Goal: Obtain resource: Download file/media

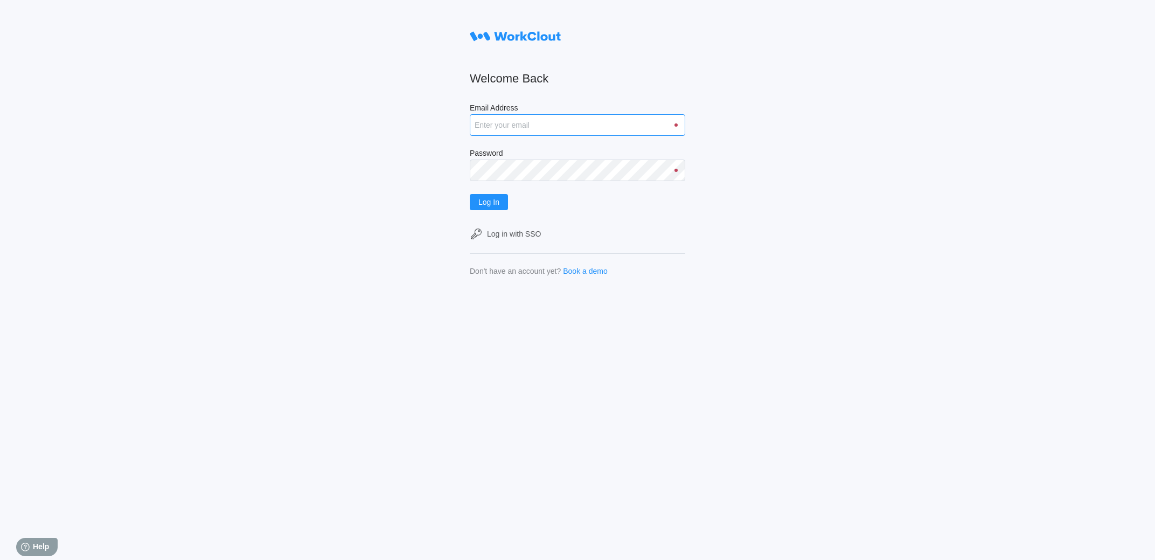
click at [520, 122] on input "Email Address" at bounding box center [577, 125] width 215 height 22
type input "[EMAIL_ADDRESS][DOMAIN_NAME]"
click at [470, 194] on button "Log In" at bounding box center [489, 202] width 38 height 16
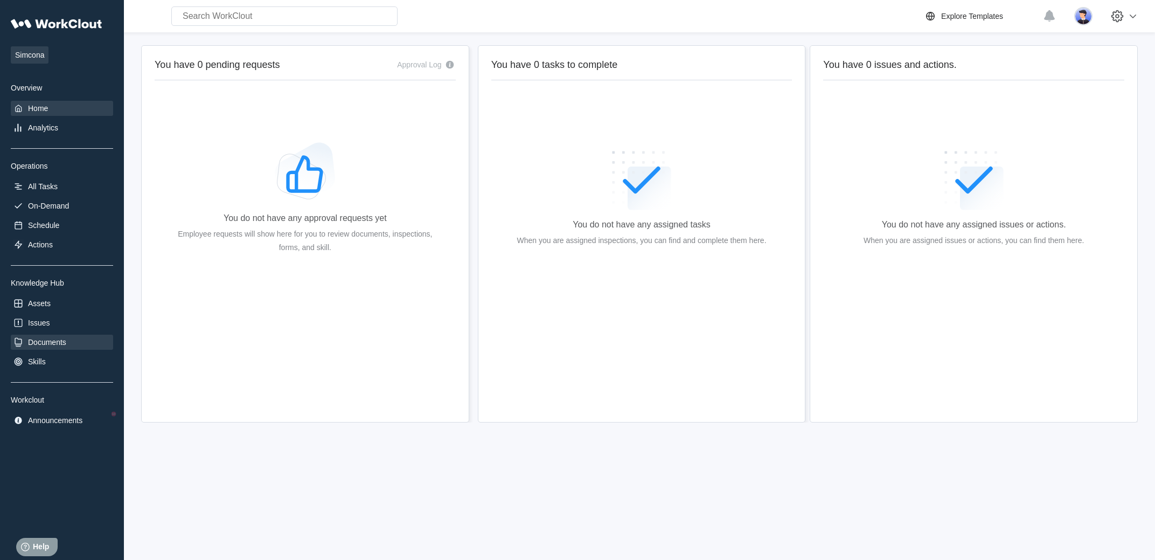
click at [66, 346] on div "Documents" at bounding box center [47, 342] width 38 height 9
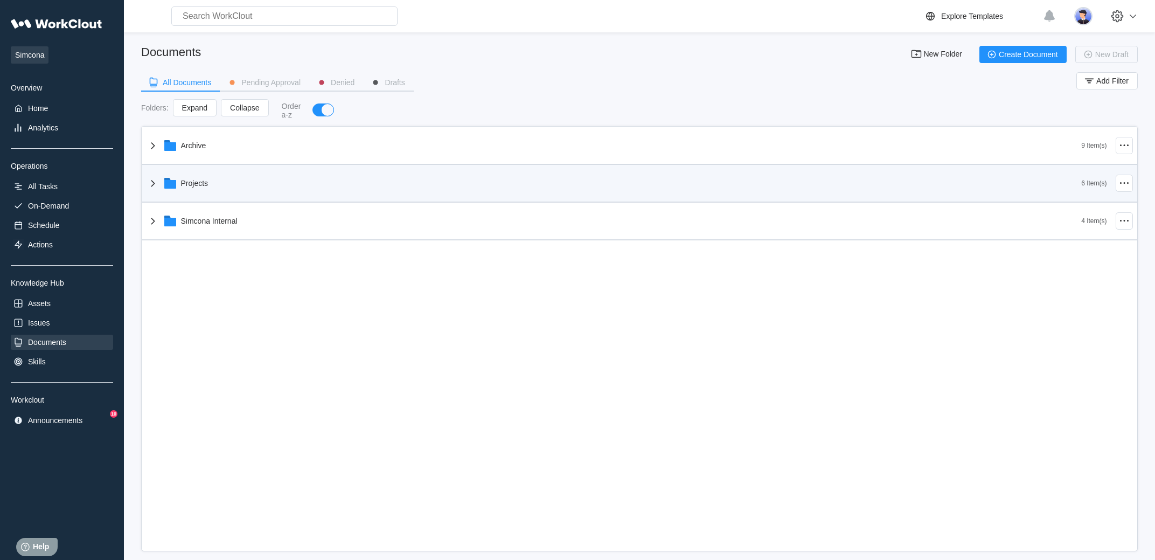
click at [156, 190] on icon at bounding box center [153, 183] width 13 height 13
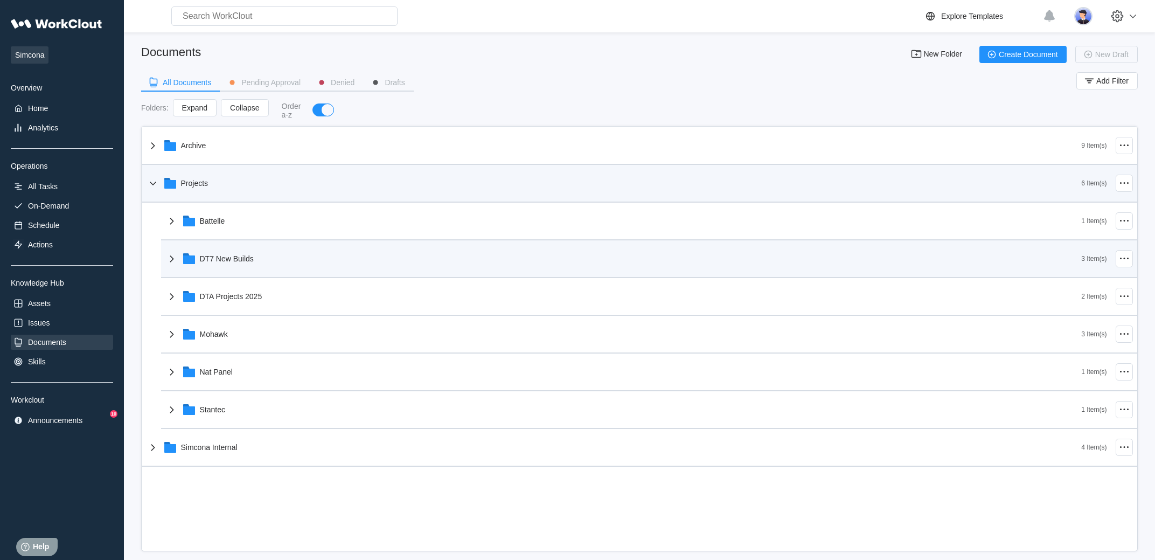
click at [217, 268] on div "DT7 New Builds" at bounding box center [623, 259] width 916 height 28
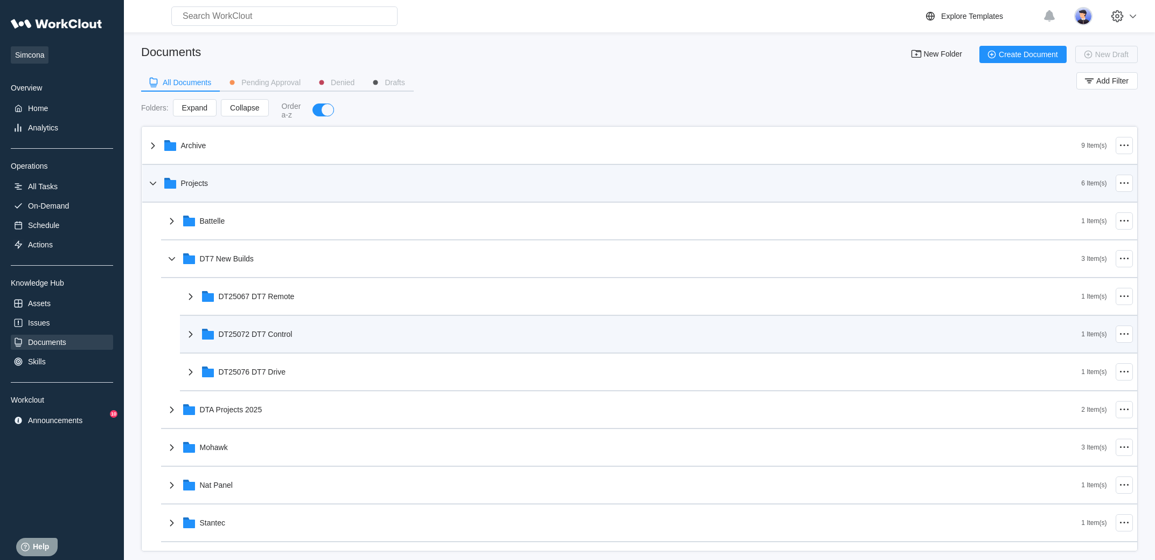
click at [280, 340] on div "DT25072 DT7 Control" at bounding box center [632, 334] width 897 height 28
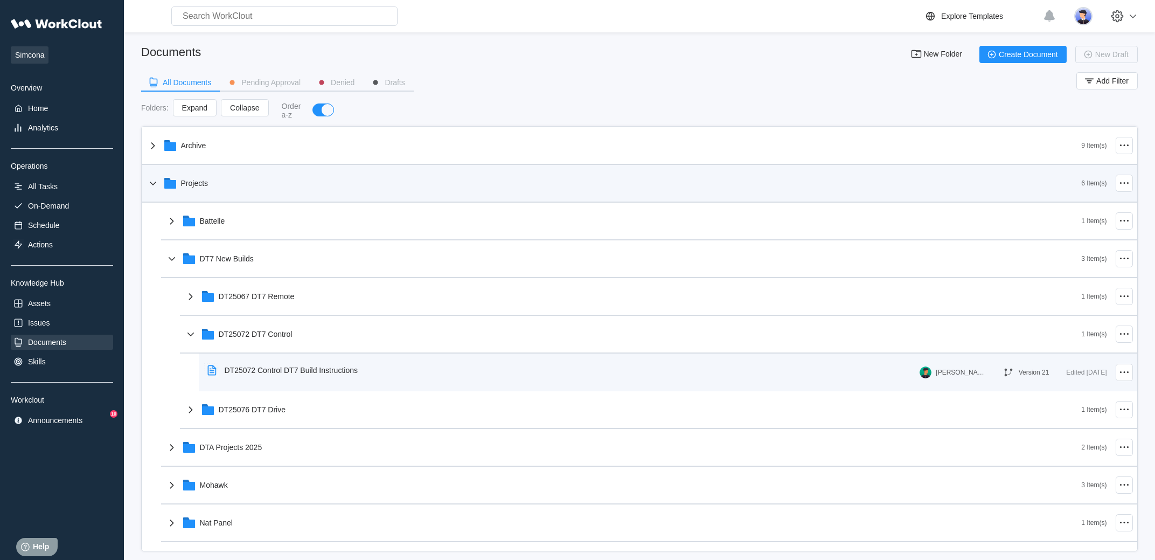
click at [309, 374] on div "DT25072 Control DT7 Build Instructions" at bounding box center [291, 370] width 133 height 9
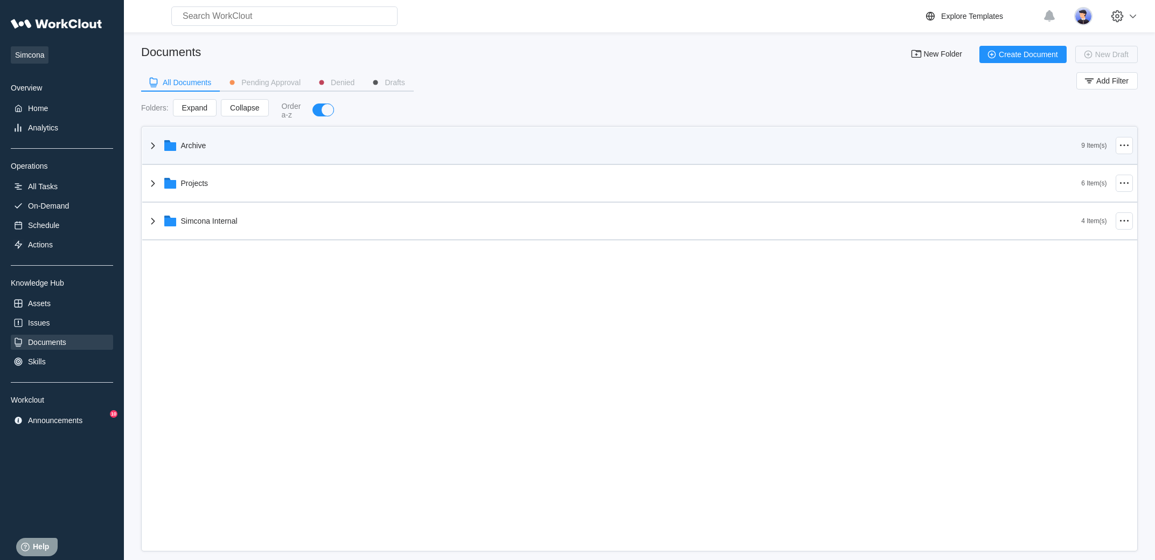
click at [174, 151] on icon at bounding box center [170, 146] width 12 height 9
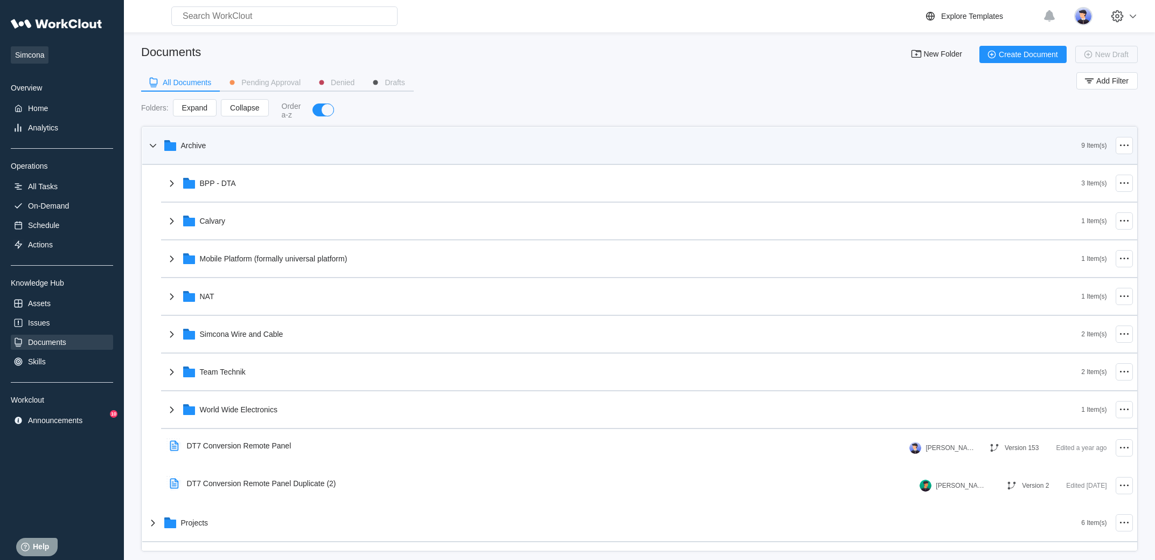
click at [152, 147] on icon at bounding box center [153, 145] width 13 height 13
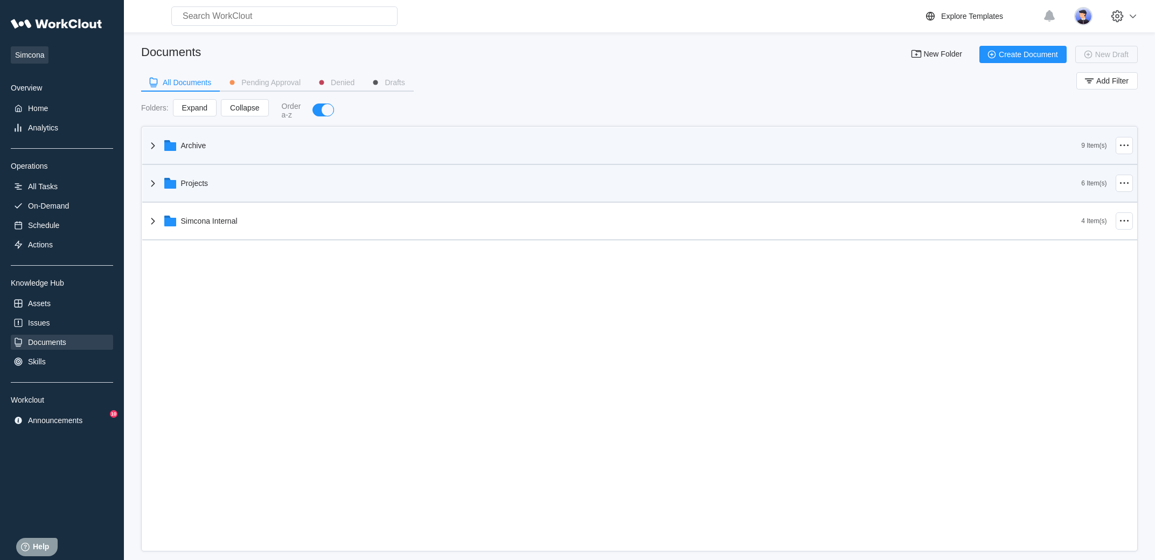
click at [191, 191] on div "Projects" at bounding box center [614, 183] width 935 height 28
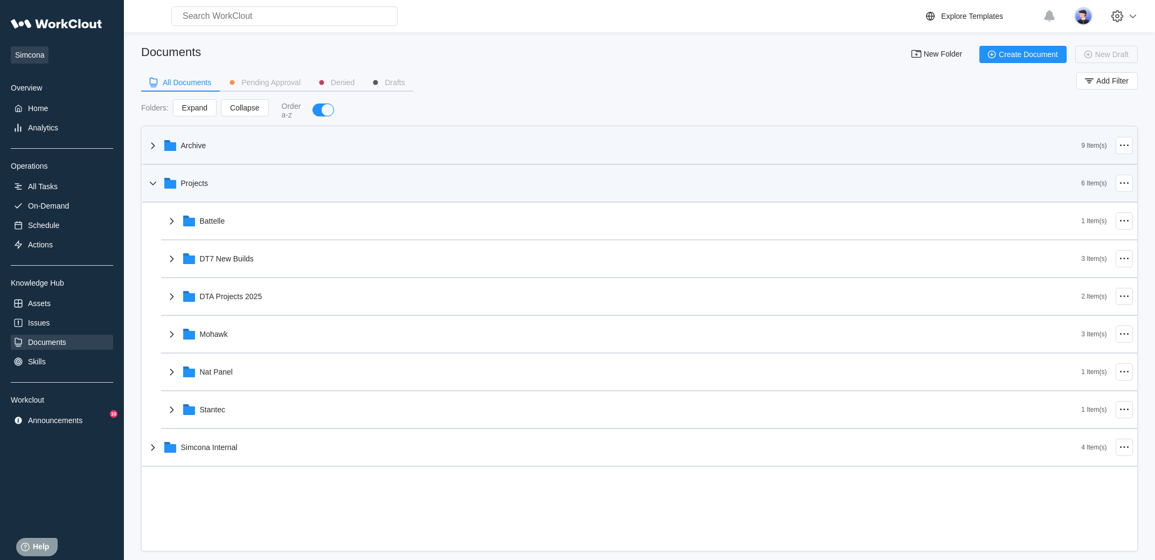
click at [200, 191] on div "Projects" at bounding box center [614, 183] width 935 height 28
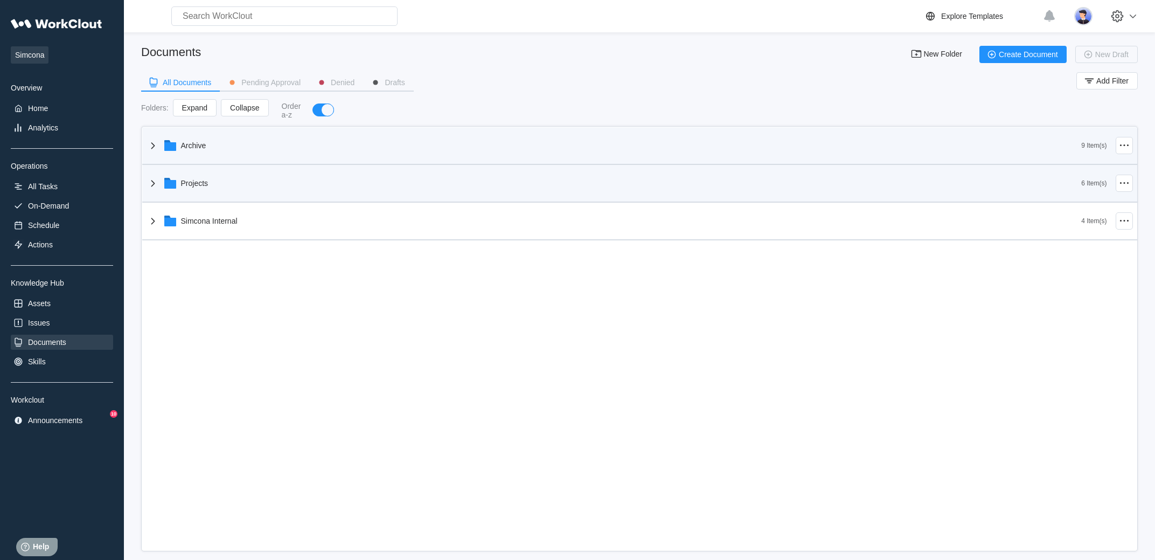
click at [192, 197] on div "Projects" at bounding box center [614, 183] width 935 height 28
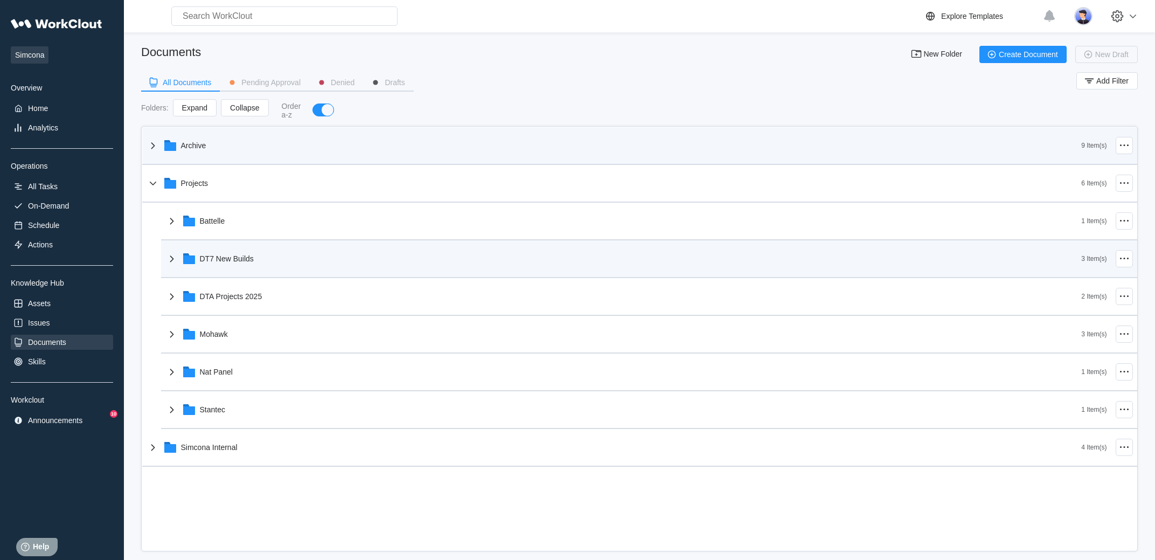
click at [233, 270] on div "DT7 New Builds" at bounding box center [623, 259] width 916 height 28
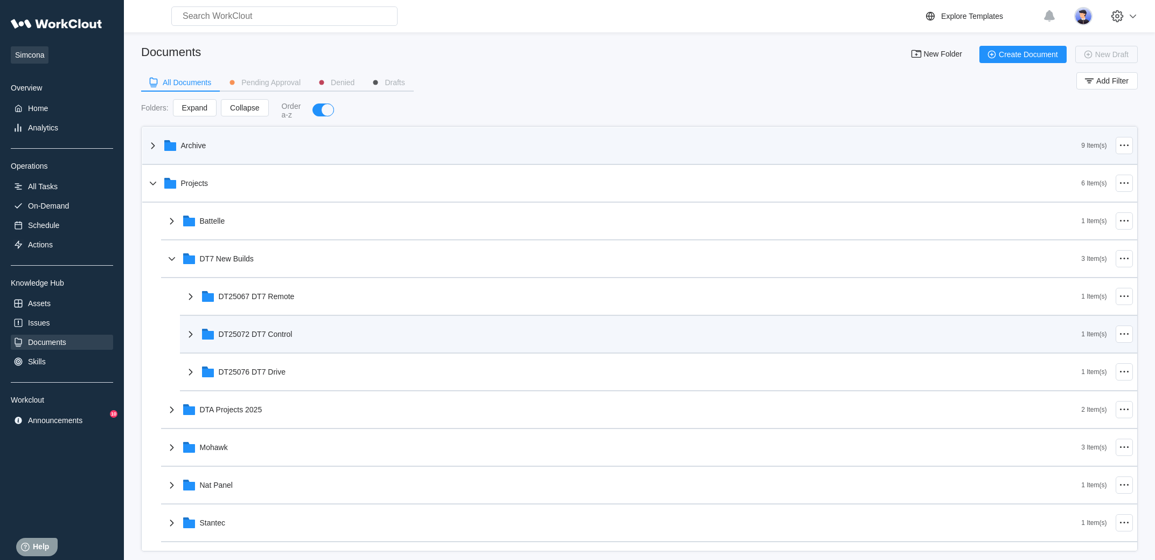
click at [283, 344] on div "DT25072 DT7 Control" at bounding box center [632, 334] width 897 height 28
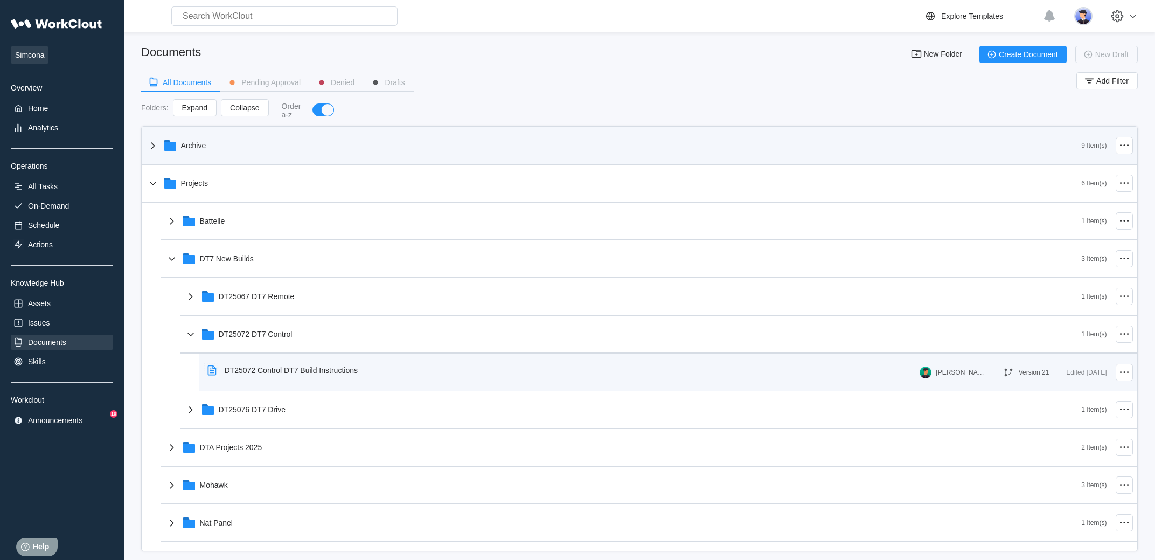
click at [311, 378] on div "DT25072 Control DT7 Build Instructions" at bounding box center [284, 370] width 163 height 25
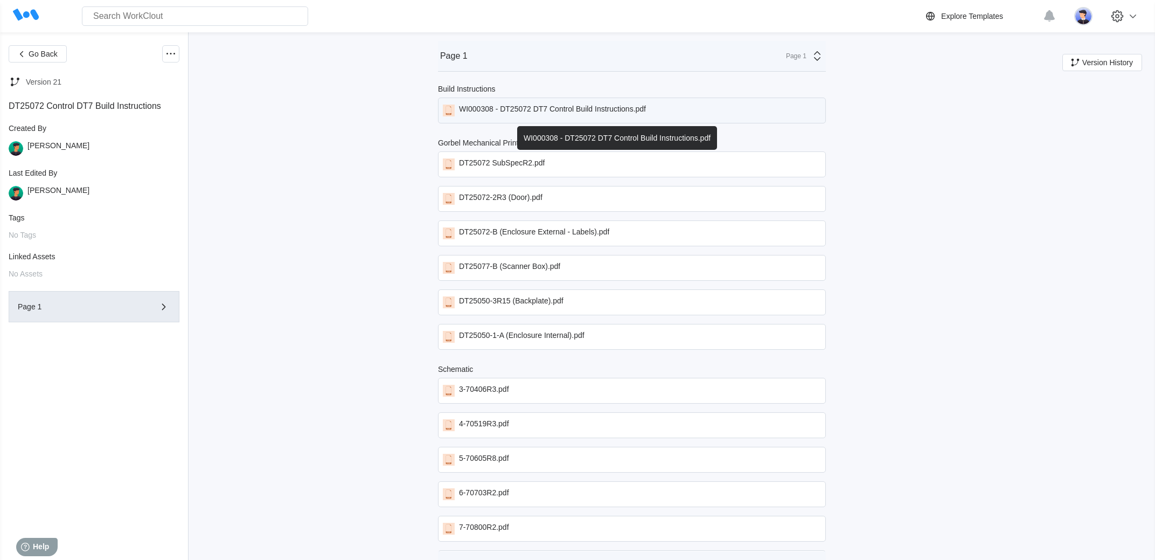
click at [574, 99] on div "WI000308 - DT25072 DT7 Control Build Instructions.pdf" at bounding box center [632, 111] width 388 height 26
